Goal: Information Seeking & Learning: Learn about a topic

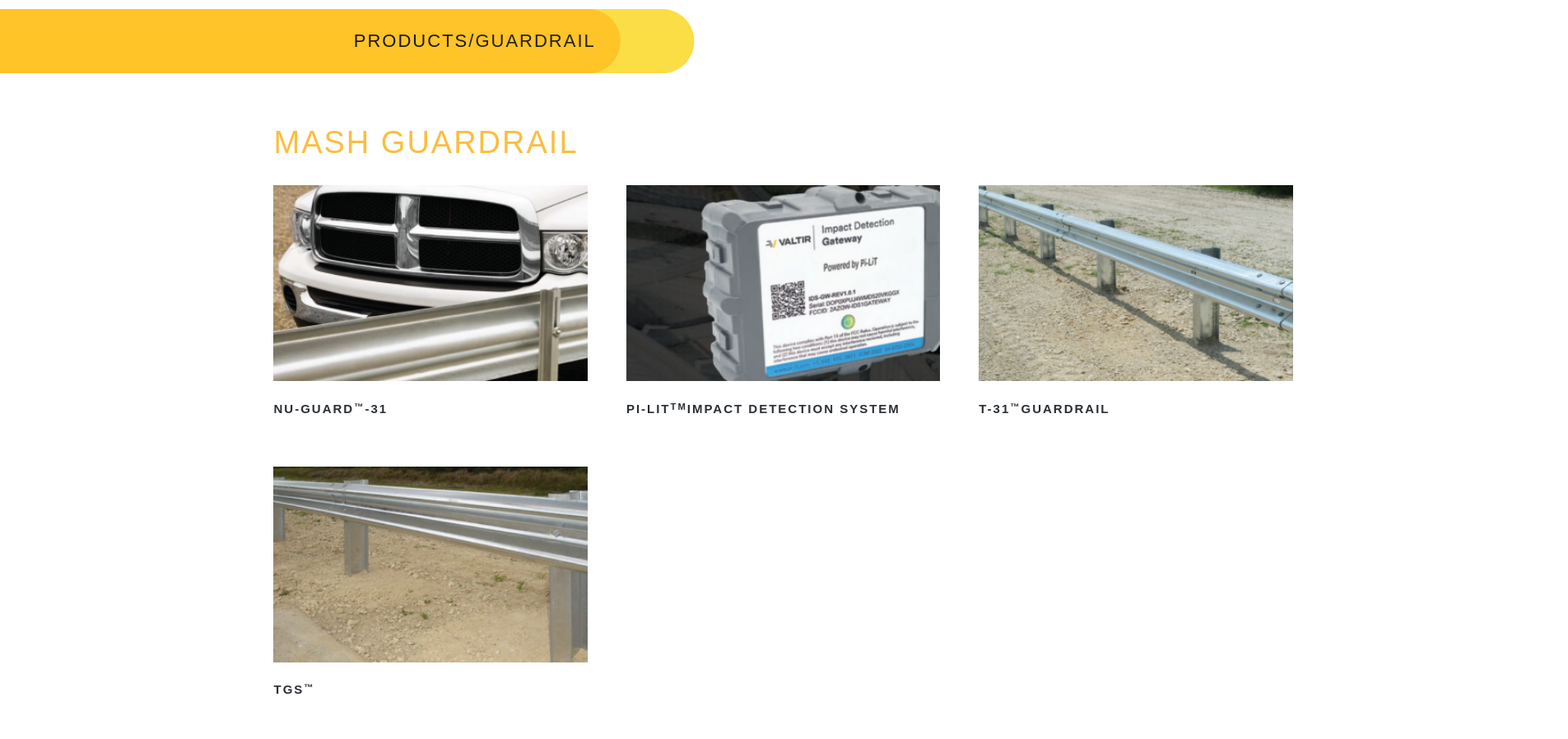
scroll to position [165, 0]
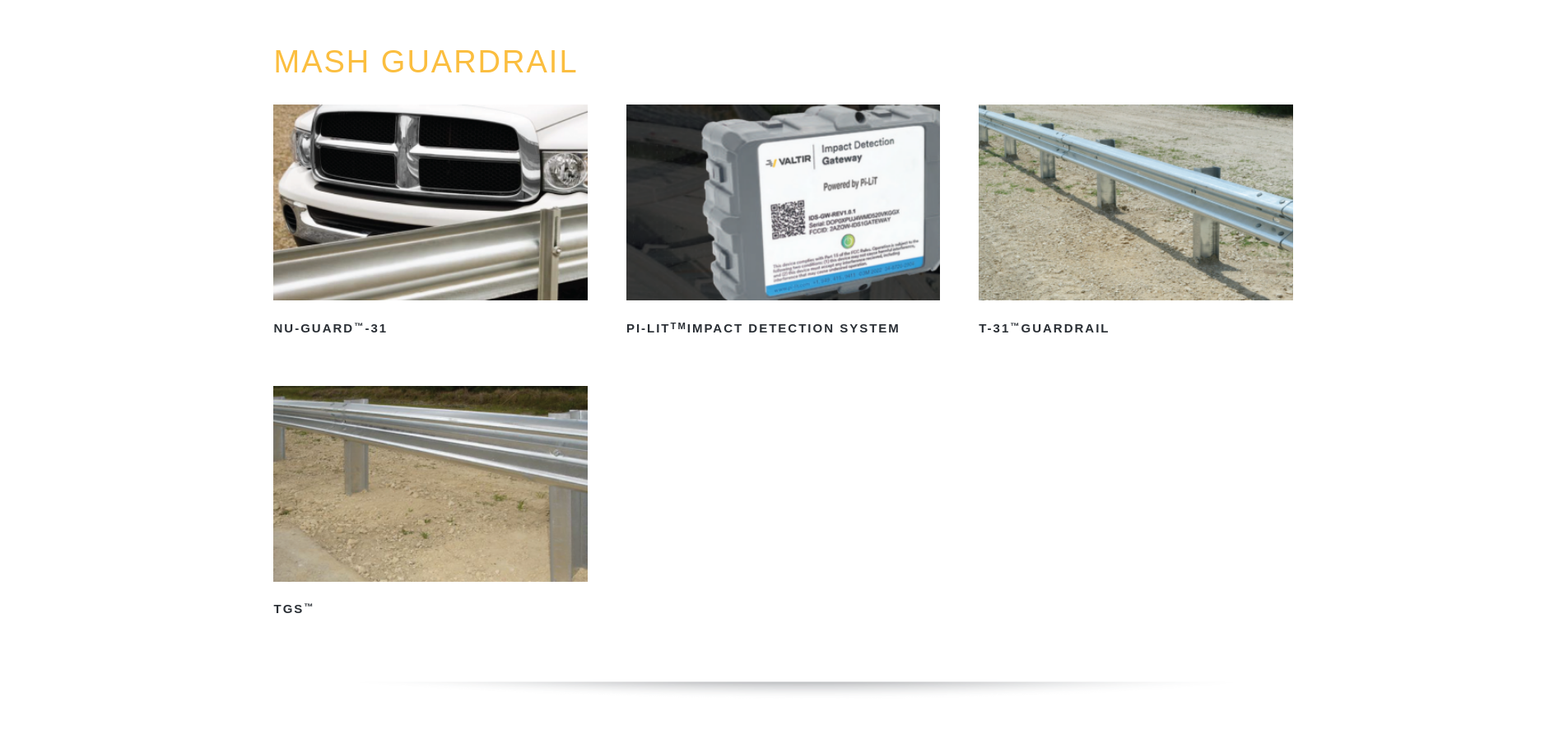
click at [880, 192] on img at bounding box center [783, 203] width 314 height 196
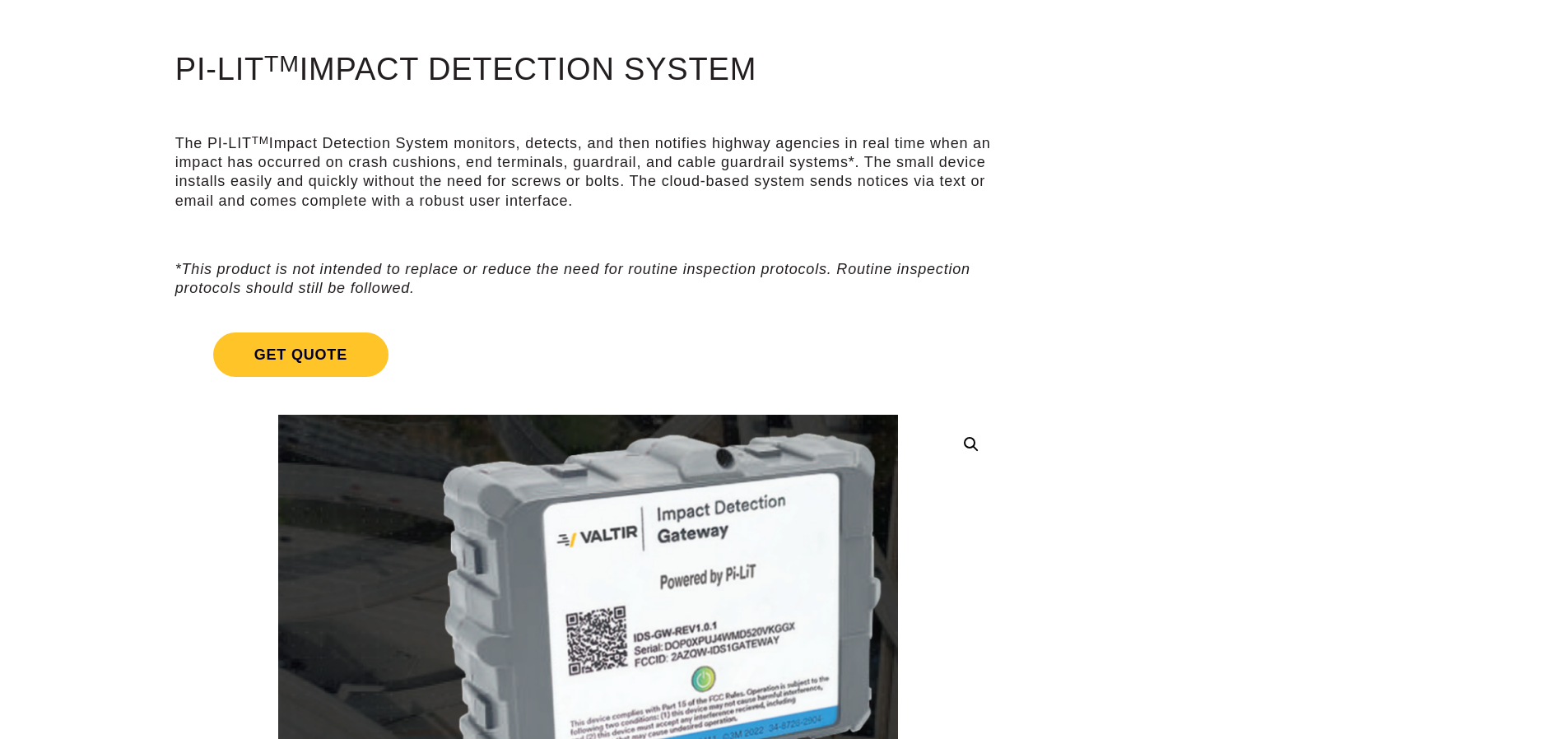
scroll to position [82, 0]
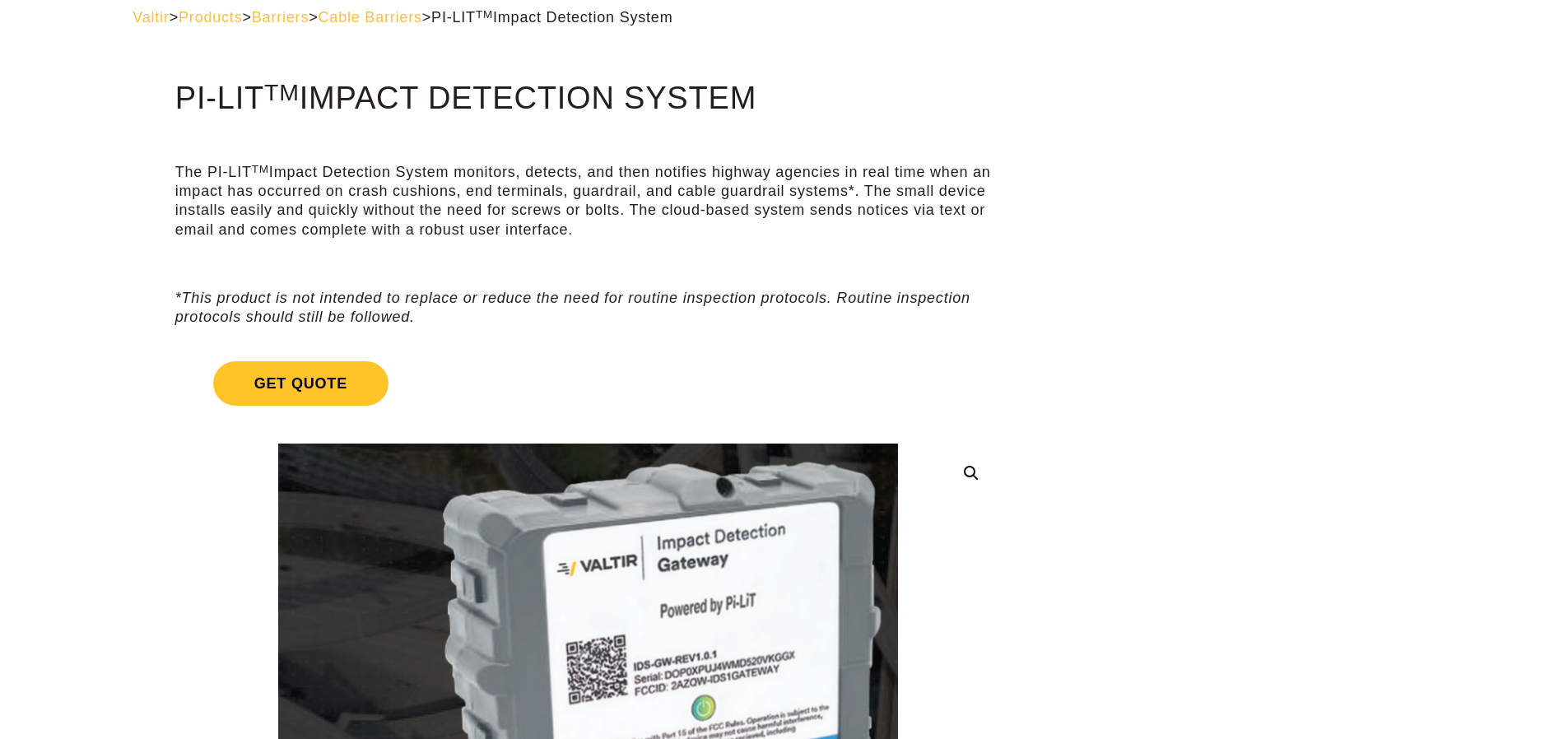
drag, startPoint x: 679, startPoint y: 166, endPoint x: 684, endPoint y: 231, distance: 65.2
click at [684, 231] on p "The PI-LIT TM Impact Detection System monitors, detects, and then notifies high…" at bounding box center [588, 202] width 825 height 77
click at [685, 255] on p at bounding box center [588, 264] width 825 height 19
drag, startPoint x: 1135, startPoint y: 191, endPoint x: 1136, endPoint y: 172, distance: 19.0
